Goal: Check status: Check status

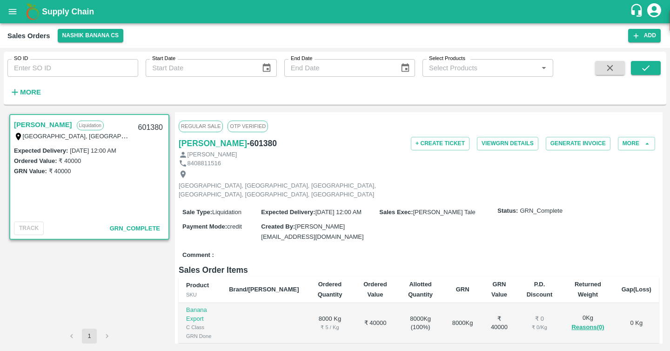
scroll to position [16, 0]
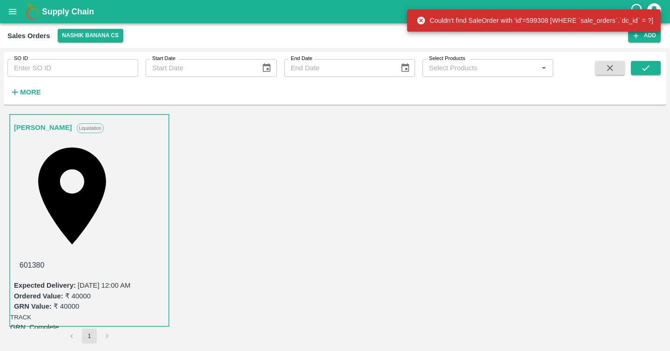
click at [544, 20] on div "Couldn't find SaleOrder with 'id'=599308 [WHERE `sale_orders`.`dc_id` = ?]" at bounding box center [534, 20] width 237 height 17
click at [78, 70] on input "SO ID" at bounding box center [72, 68] width 131 height 18
paste input "599308"
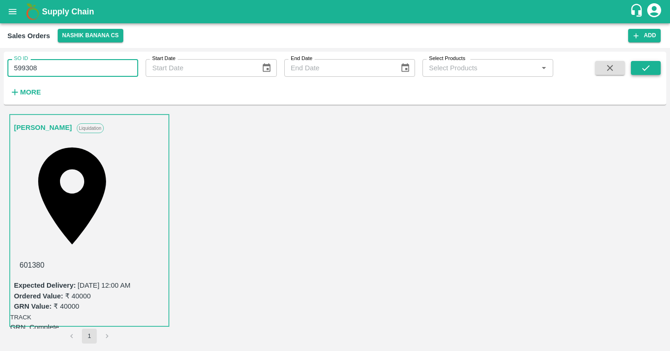
type input "599308"
click at [656, 73] on button "submit" at bounding box center [645, 68] width 30 height 14
